Goal: Information Seeking & Learning: Check status

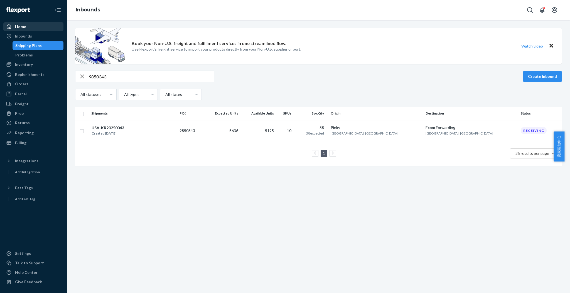
click at [23, 27] on div "Home" at bounding box center [20, 27] width 11 height 6
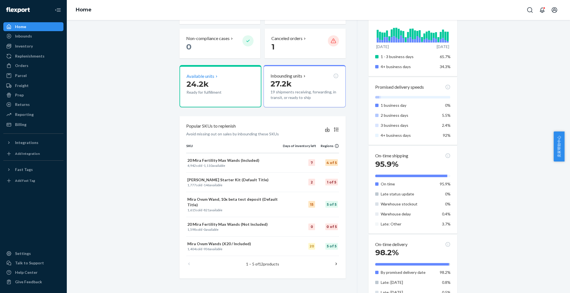
scroll to position [148, 0]
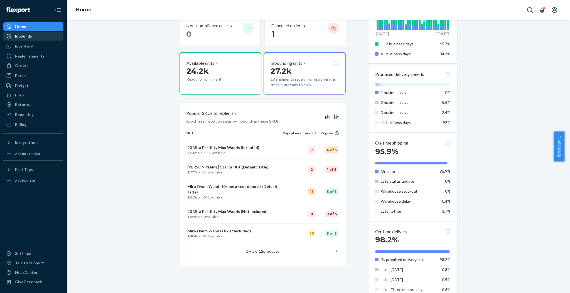
click at [31, 35] on div "Inbounds" at bounding box center [33, 36] width 59 height 8
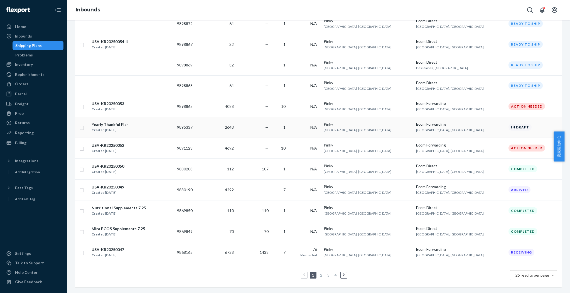
scroll to position [382, 0]
click at [29, 65] on div "Inventory" at bounding box center [24, 65] width 18 height 6
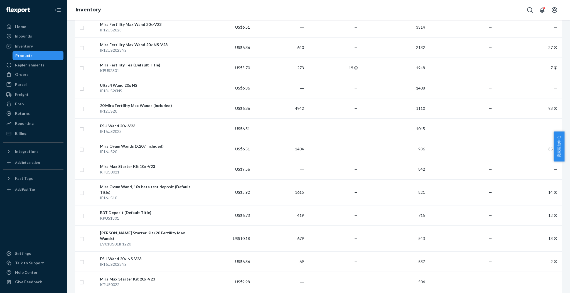
scroll to position [111, 0]
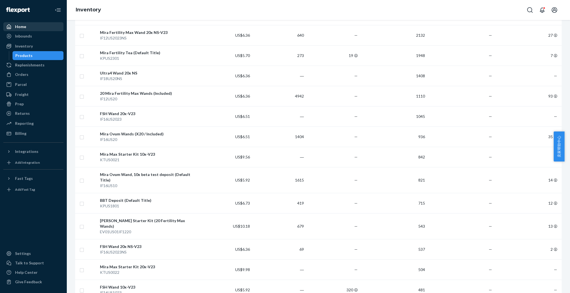
click at [23, 26] on div "Home" at bounding box center [20, 27] width 11 height 6
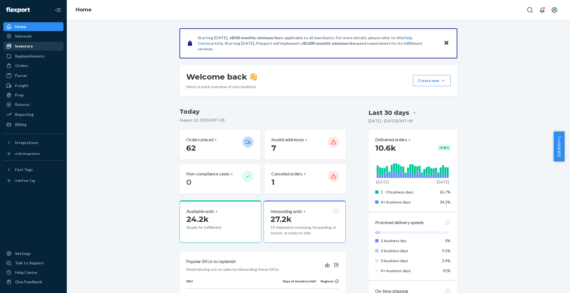
click at [28, 49] on div "Inventory" at bounding box center [33, 46] width 59 height 8
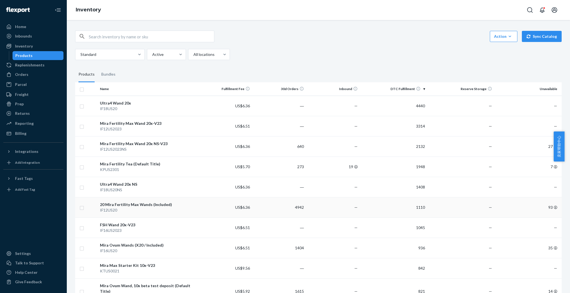
click at [149, 206] on div "20 Mira Fertility Max Wands (Included)" at bounding box center [148, 205] width 96 height 6
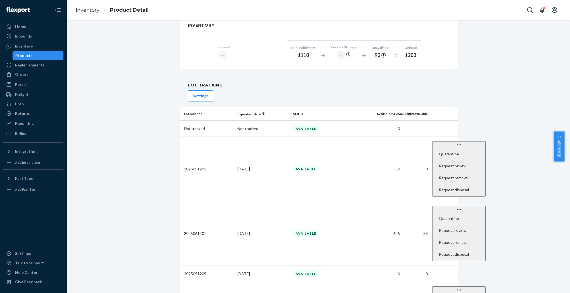
scroll to position [408, 0]
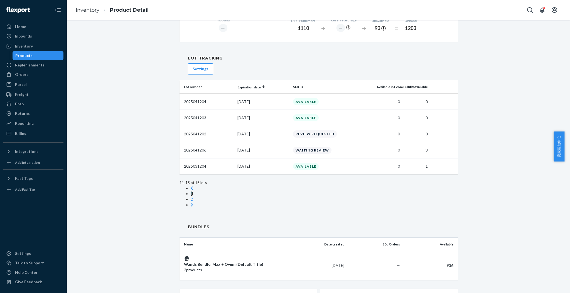
click at [193, 191] on link "1" at bounding box center [192, 193] width 2 height 5
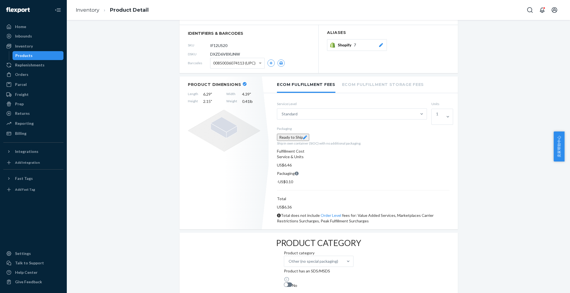
scroll to position [0, 0]
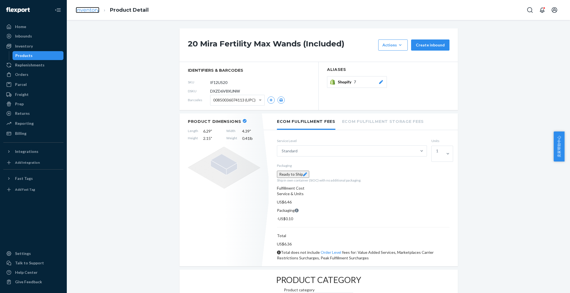
click at [82, 10] on link "Inventory" at bounding box center [88, 10] width 24 height 6
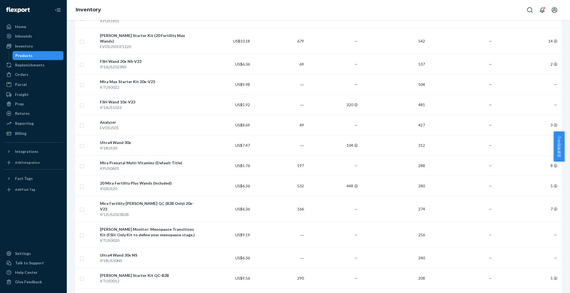
scroll to position [408, 0]
